Goal: Transaction & Acquisition: Subscribe to service/newsletter

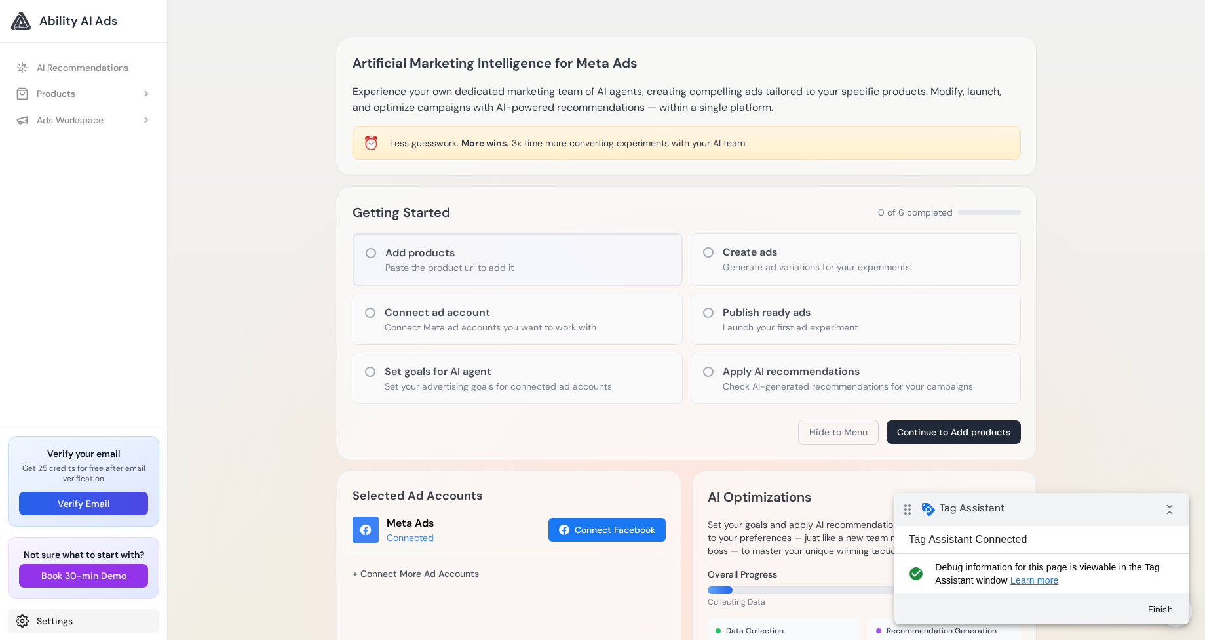
click at [59, 614] on link "Settings" at bounding box center [83, 621] width 151 height 24
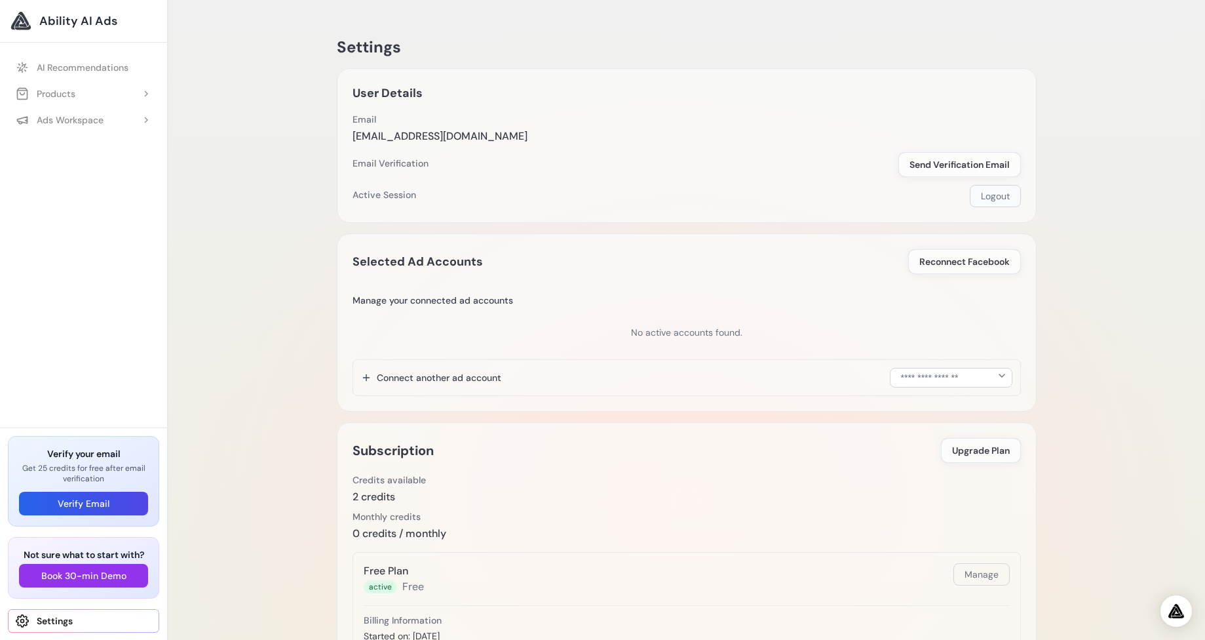
click at [1006, 201] on button "Logout" at bounding box center [995, 196] width 51 height 22
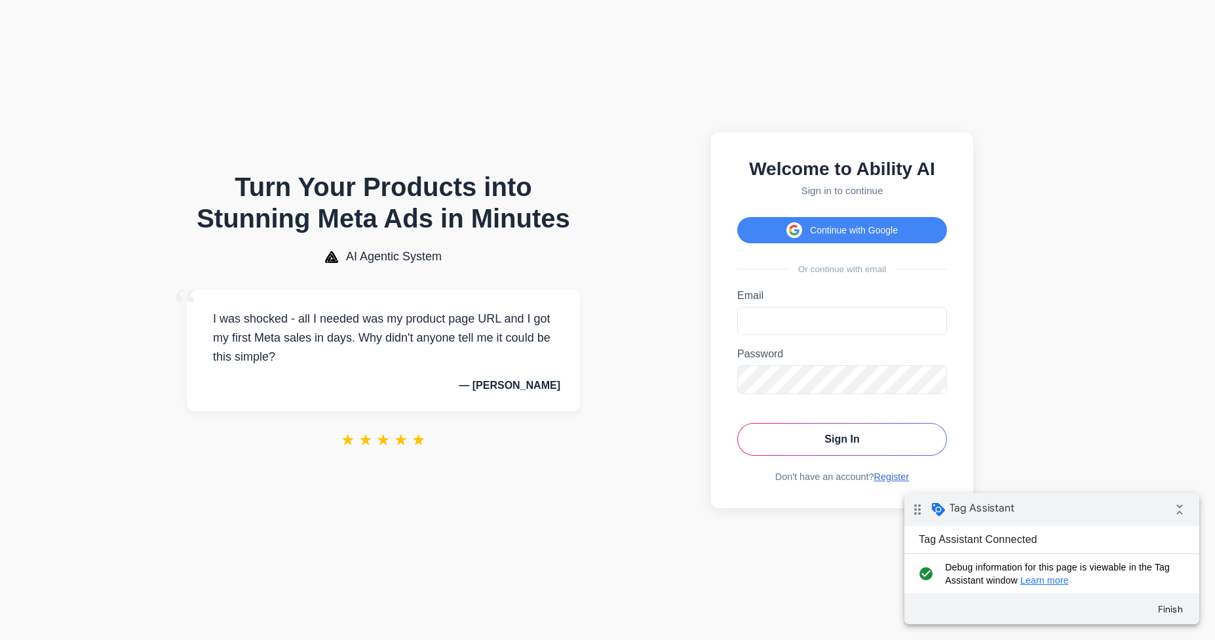
click at [888, 479] on link "Register" at bounding box center [891, 476] width 35 height 10
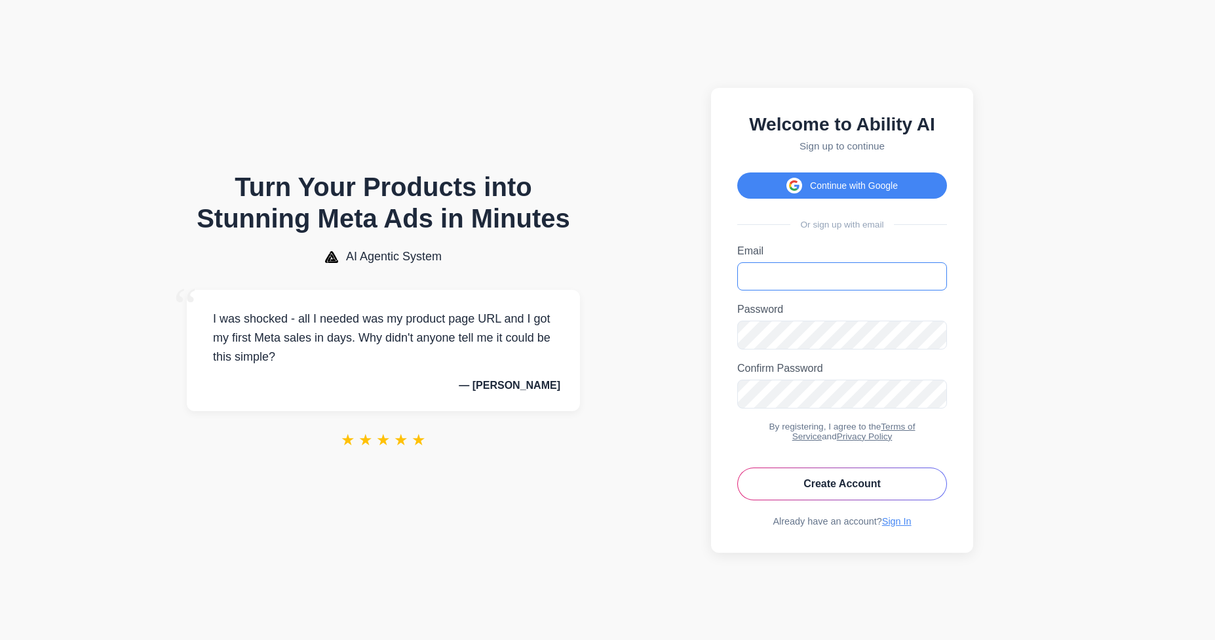
click at [876, 283] on input "Email" at bounding box center [842, 276] width 210 height 28
click at [862, 275] on input "Email" at bounding box center [842, 276] width 210 height 28
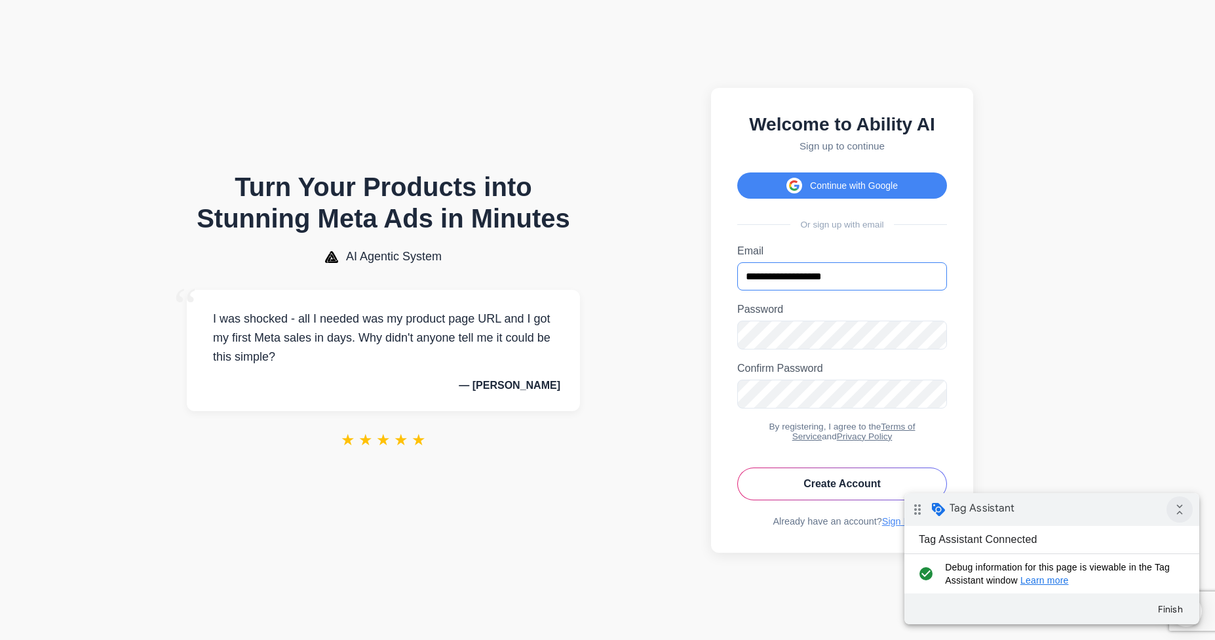
click at [1181, 514] on icon "collapse_all" at bounding box center [1180, 509] width 26 height 26
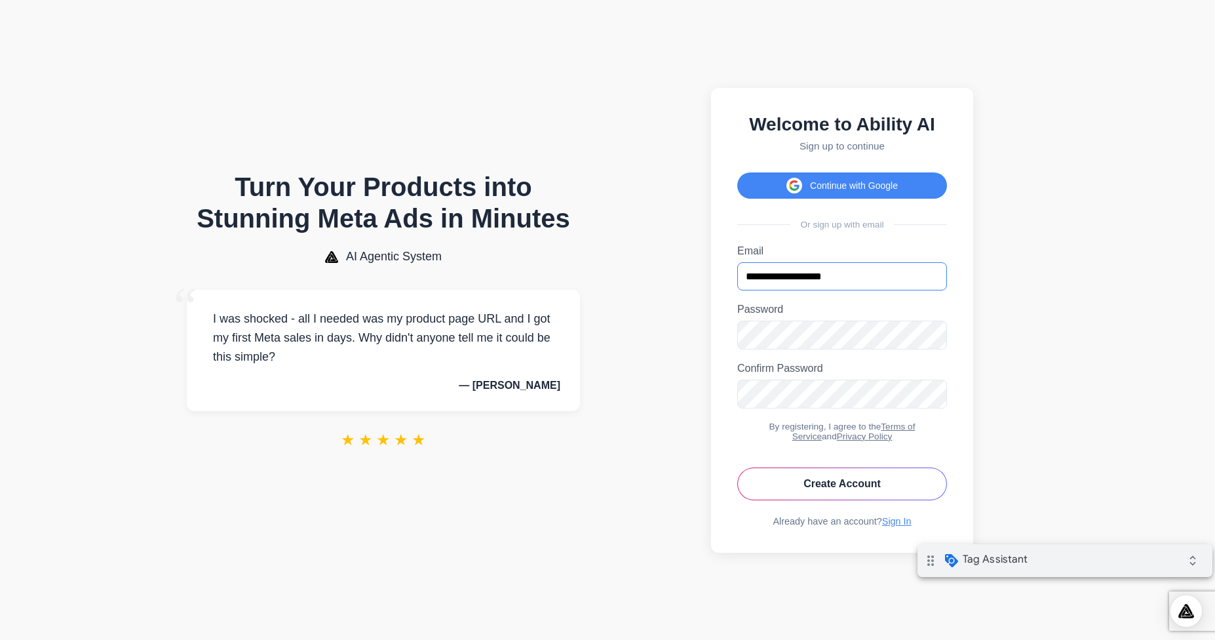
click at [1135, 565] on div "drag_indicator Tag Assistant expand_all" at bounding box center [1065, 560] width 295 height 33
type input "**********"
click at [800, 477] on button "Create Account" at bounding box center [842, 483] width 210 height 33
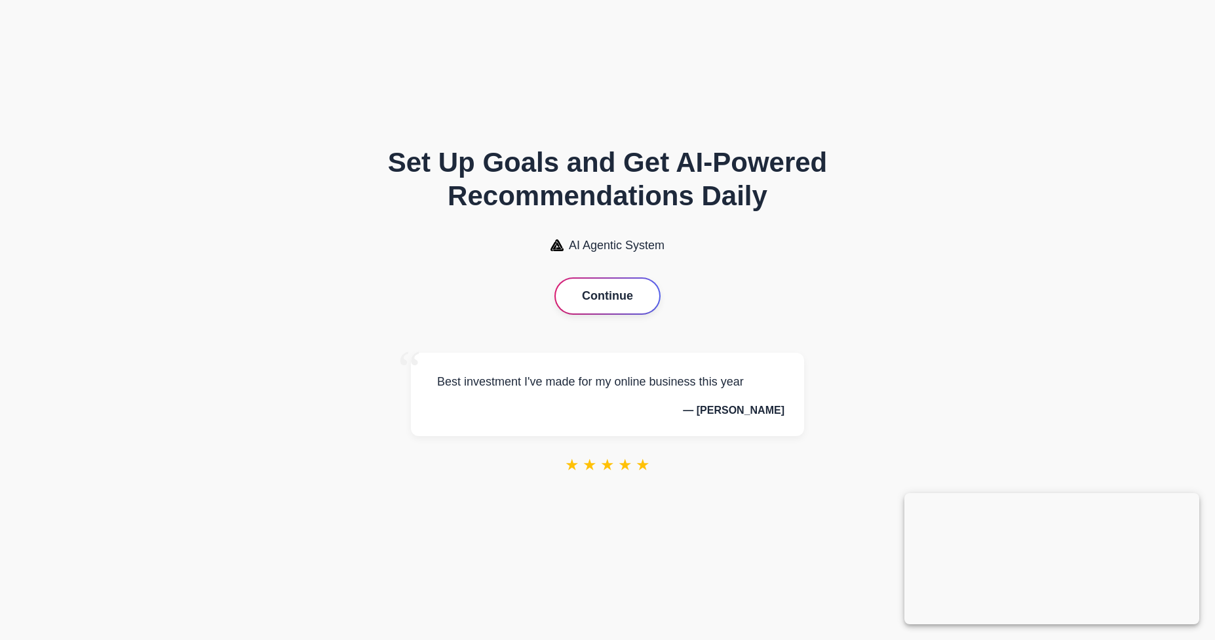
click at [634, 296] on button "Continue" at bounding box center [608, 296] width 104 height 35
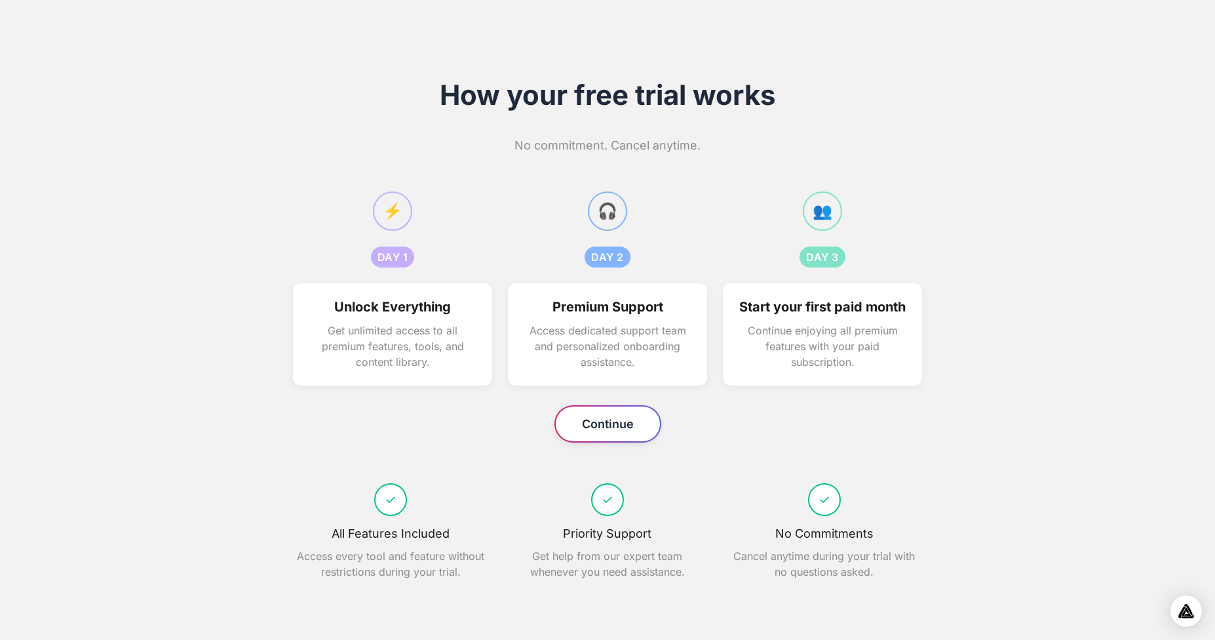
click at [589, 435] on button "Continue" at bounding box center [608, 423] width 104 height 35
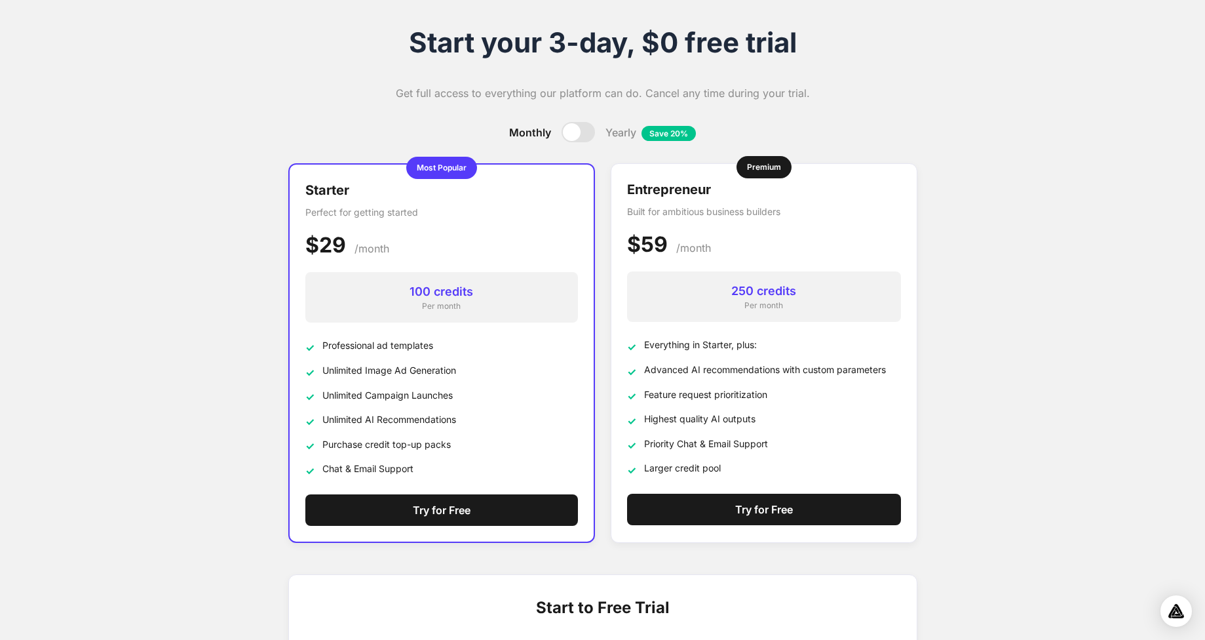
click at [420, 541] on div "Starter Perfect for getting started $29 $24 /month 100 credits Per month ✓ Prof…" at bounding box center [602, 353] width 629 height 380
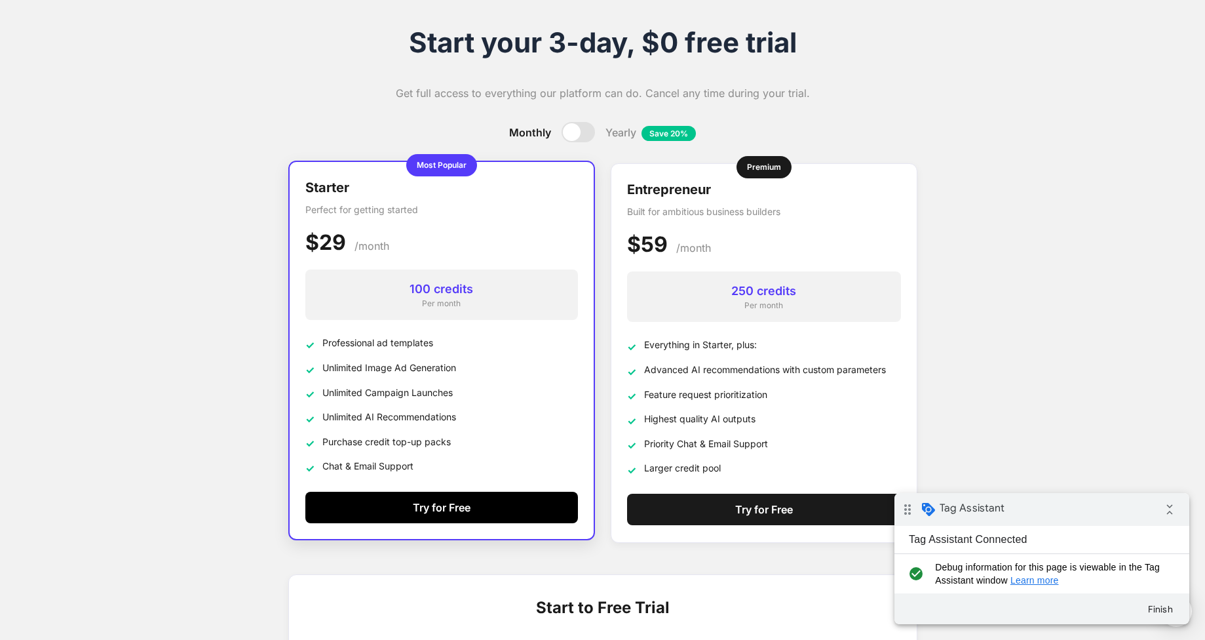
click at [431, 501] on button "Try for Free" at bounding box center [441, 507] width 273 height 31
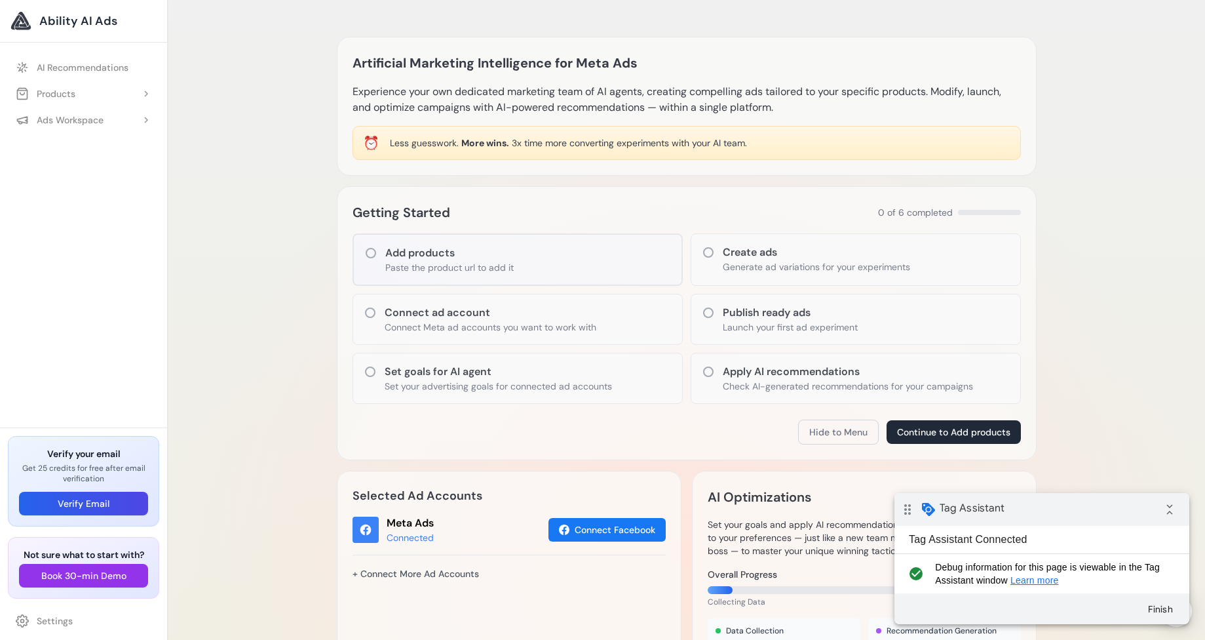
click at [8, 15] on div "Ability AI Ads" at bounding box center [83, 21] width 167 height 43
click at [1, 23] on div "Ability AI Ads" at bounding box center [83, 21] width 167 height 43
